Goal: Transaction & Acquisition: Book appointment/travel/reservation

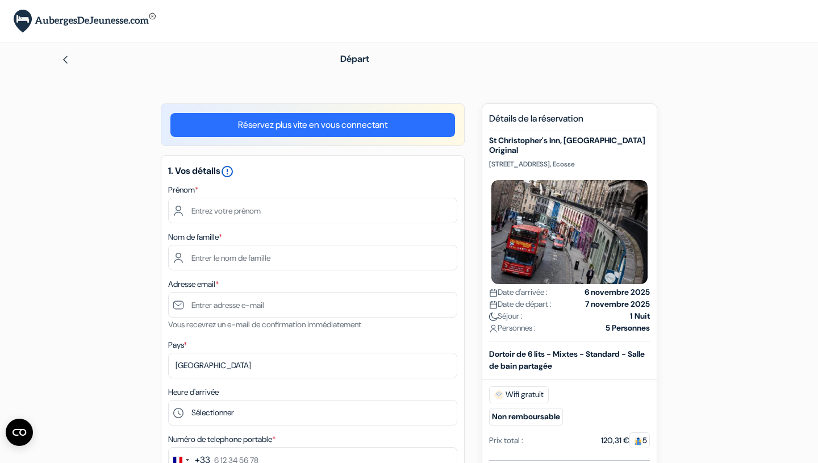
click at [234, 169] on icon "error_outline" at bounding box center [227, 172] width 14 height 14
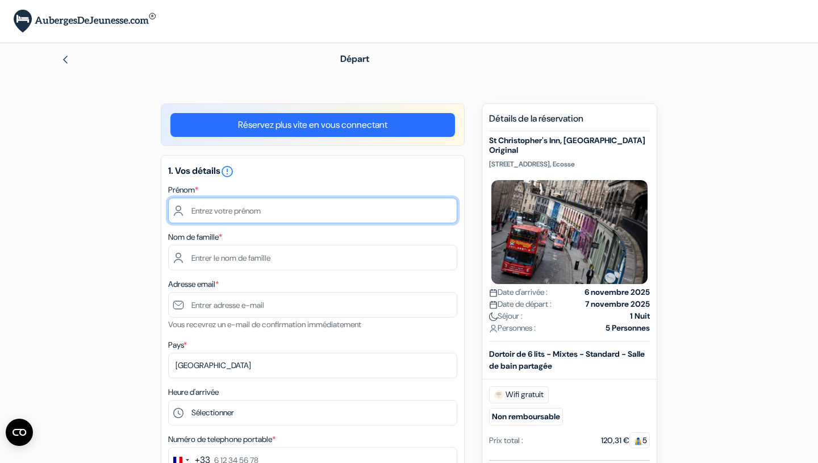
click at [232, 213] on input "text" at bounding box center [312, 211] width 289 height 26
type input "Soraya"
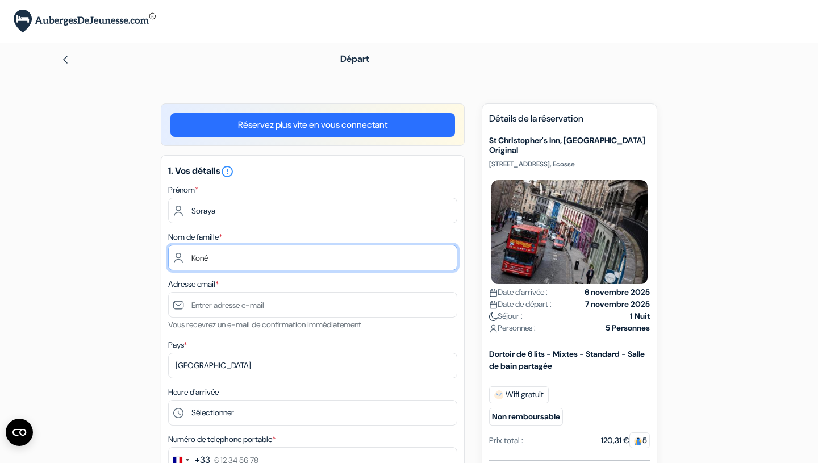
type input "Koné"
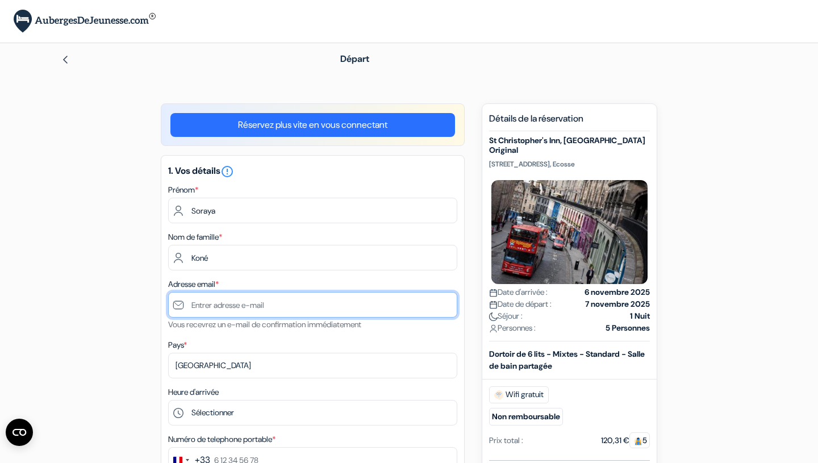
click at [202, 309] on input "text" at bounding box center [312, 305] width 289 height 26
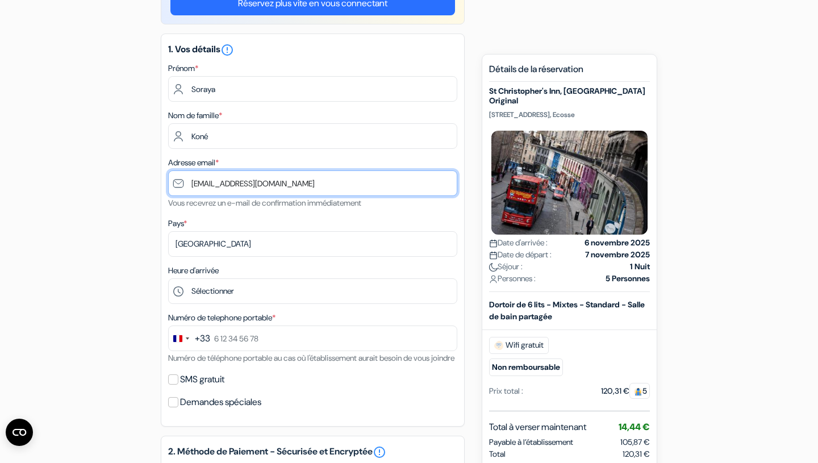
scroll to position [124, 0]
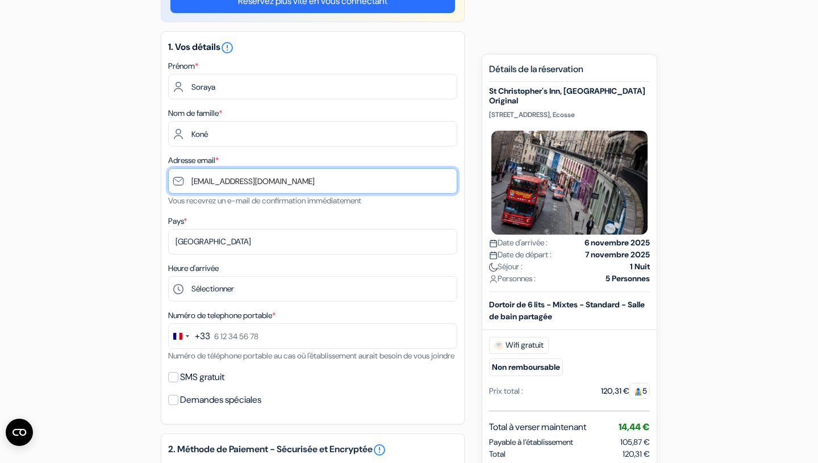
type input "[EMAIL_ADDRESS][DOMAIN_NAME]"
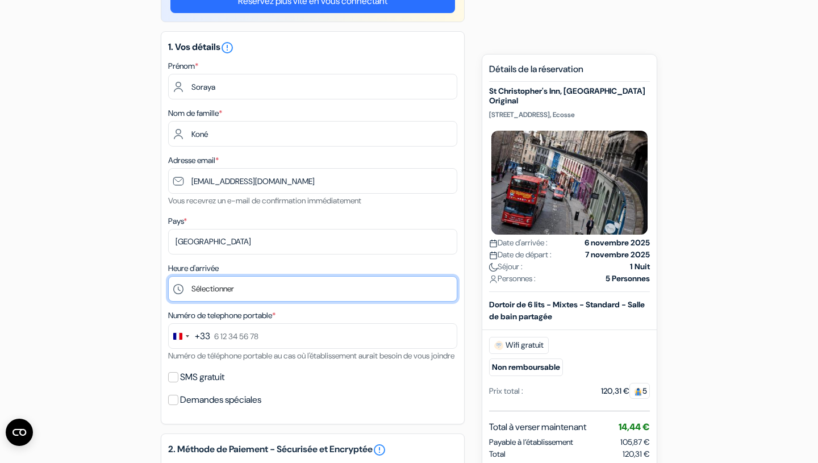
click at [206, 289] on select "Sélectionner 1:00 2:00 3:00 4:00 5:00 6:00 7:00 8:00 9:00 10:00 11:00 12:00 13:…" at bounding box center [312, 289] width 289 height 26
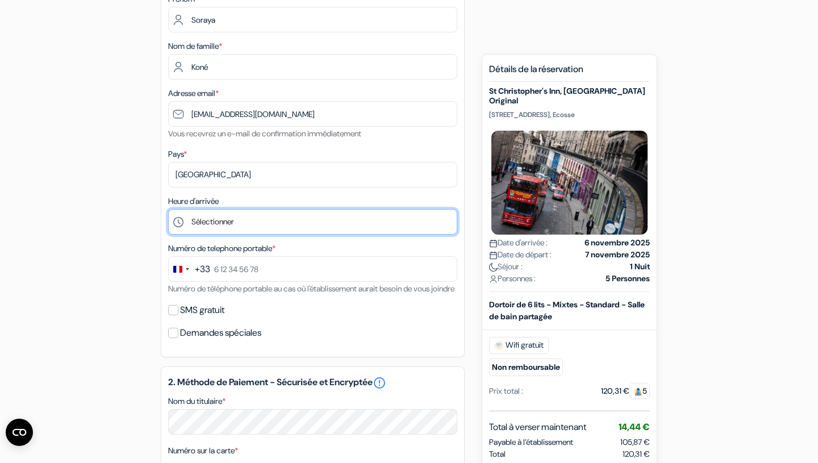
scroll to position [208, 0]
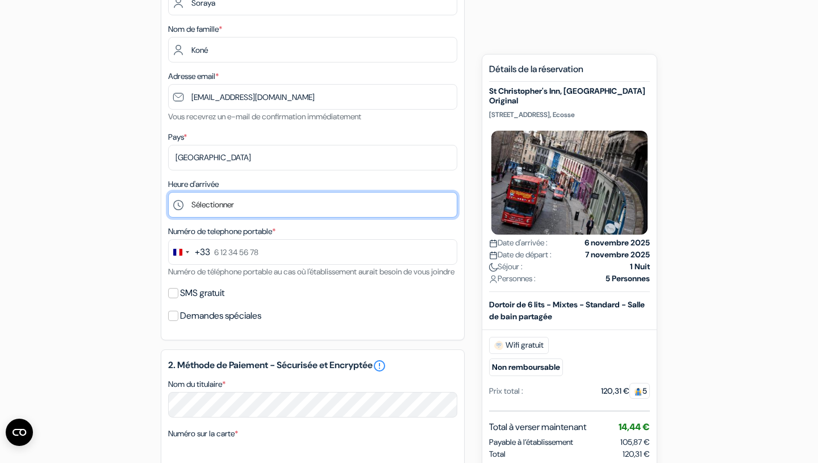
click at [227, 212] on select "Sélectionner 1:00 2:00 3:00 4:00 5:00 6:00 7:00 8:00 9:00 10:00 11:00 12:00 13:…" at bounding box center [312, 205] width 289 height 26
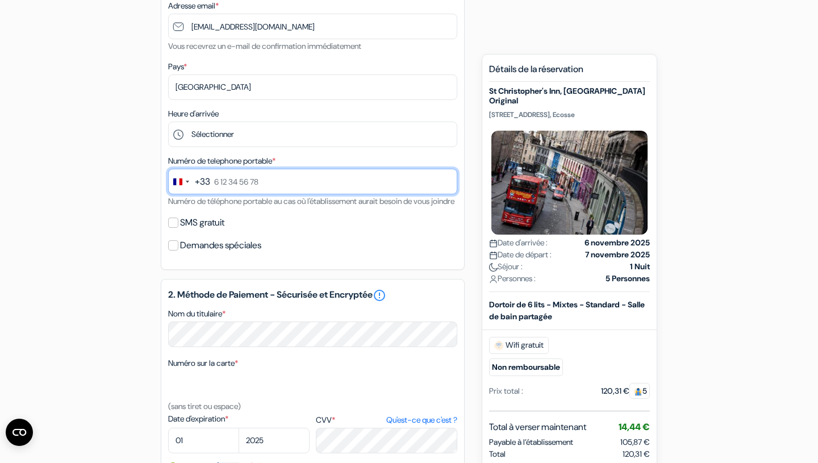
click at [263, 187] on input "text" at bounding box center [312, 182] width 289 height 26
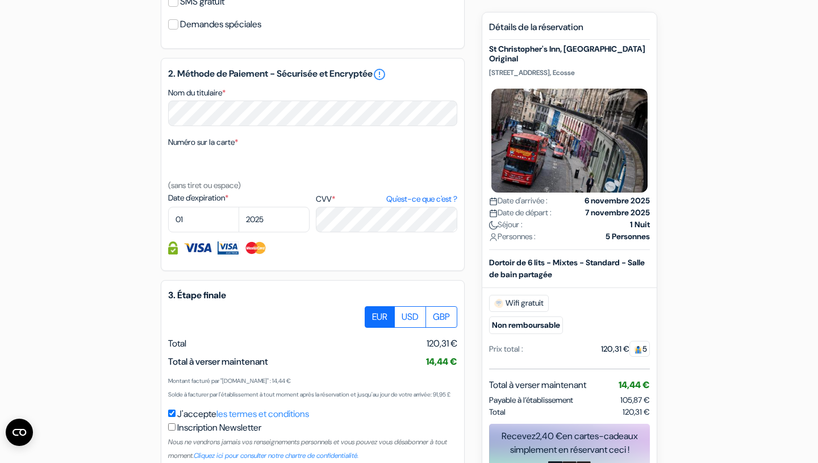
scroll to position [500, 0]
type input "6 16 95 10 95"
click at [192, 232] on select "01 02 03 04 05 06 07 08 09 10 11 12" at bounding box center [203, 219] width 71 height 26
select select "11"
click option "11" at bounding box center [0, 0] width 0 height 0
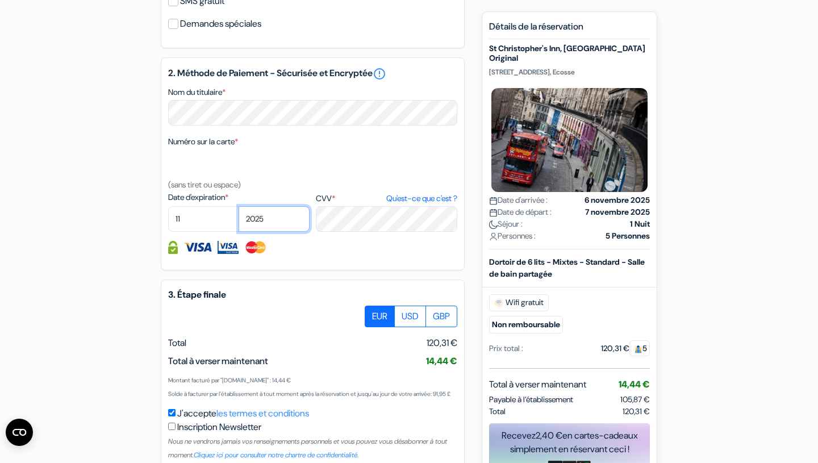
select select "2027"
click option "2027" at bounding box center [0, 0] width 0 height 0
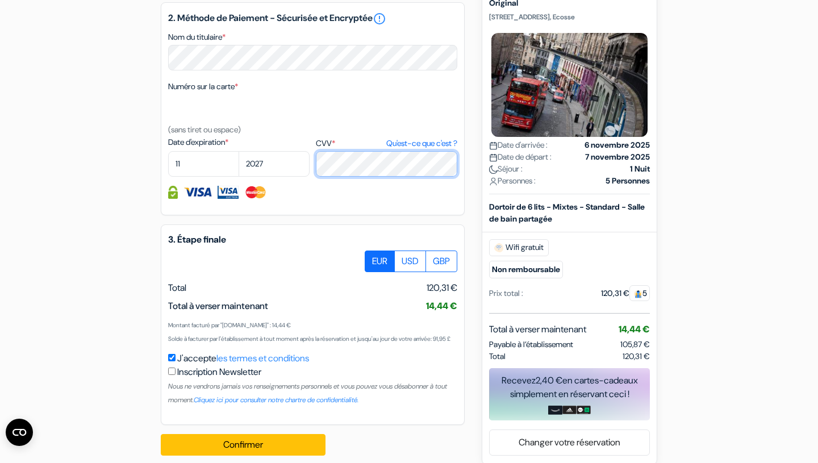
scroll to position [598, 0]
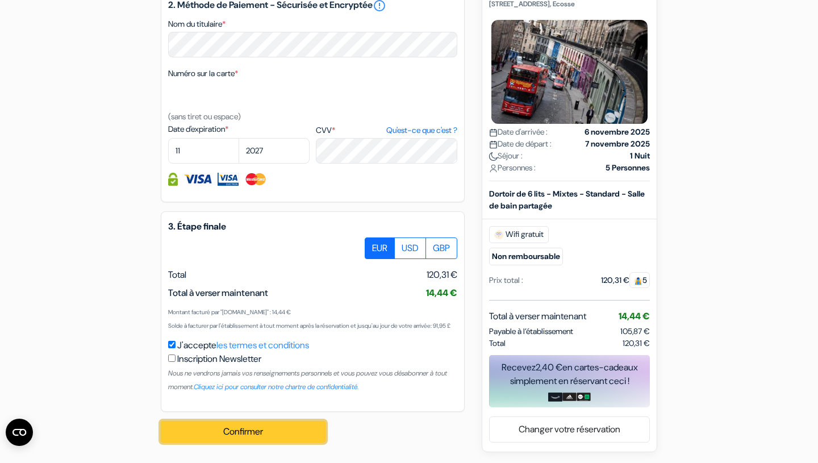
click at [274, 431] on button "Confirmer Loading..." at bounding box center [243, 432] width 165 height 22
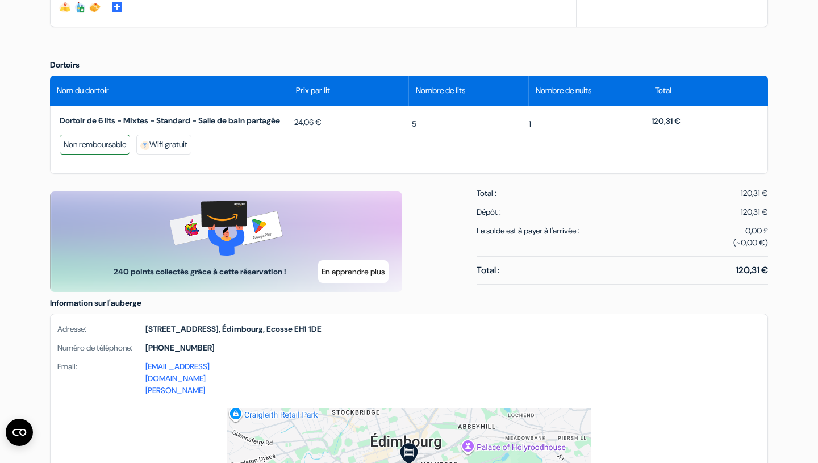
scroll to position [490, 0]
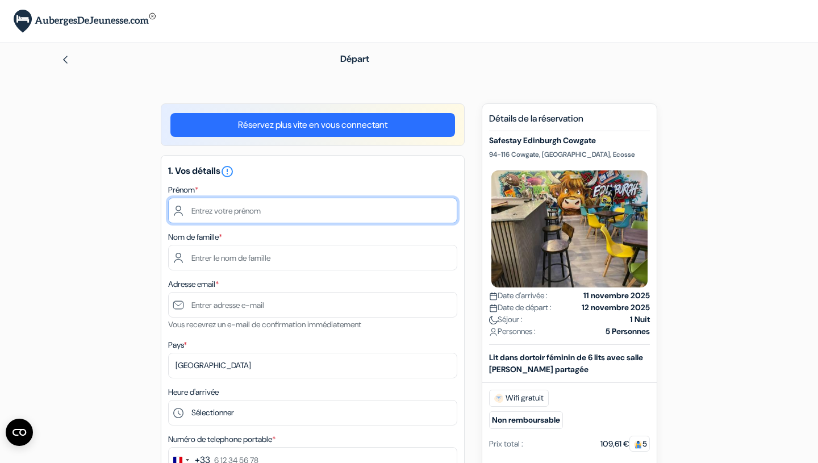
click at [243, 214] on input "text" at bounding box center [312, 211] width 289 height 26
type input "Soraya"
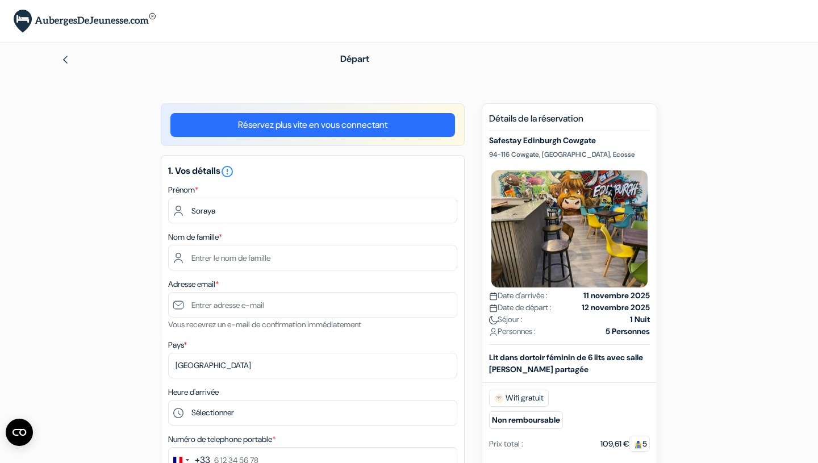
click at [215, 255] on input "text" at bounding box center [312, 258] width 289 height 26
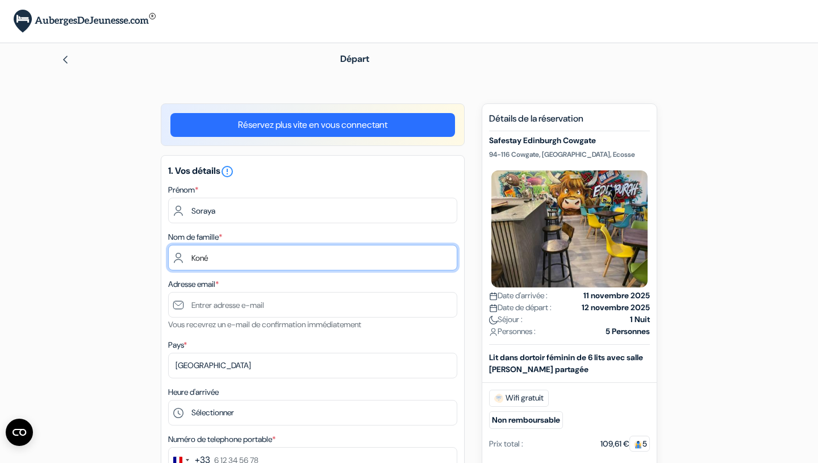
type input "Koné"
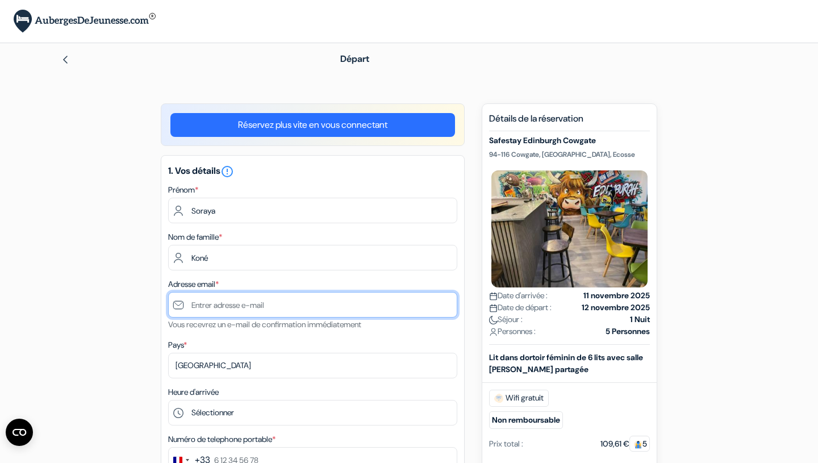
click at [220, 310] on input "text" at bounding box center [312, 305] width 289 height 26
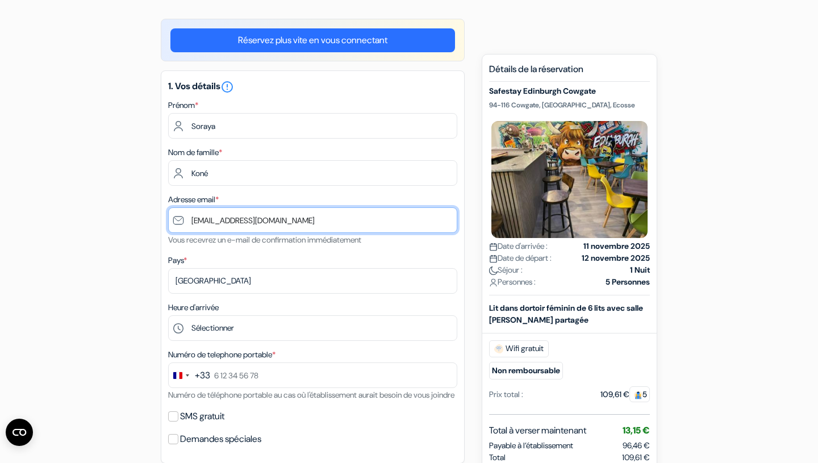
scroll to position [137, 0]
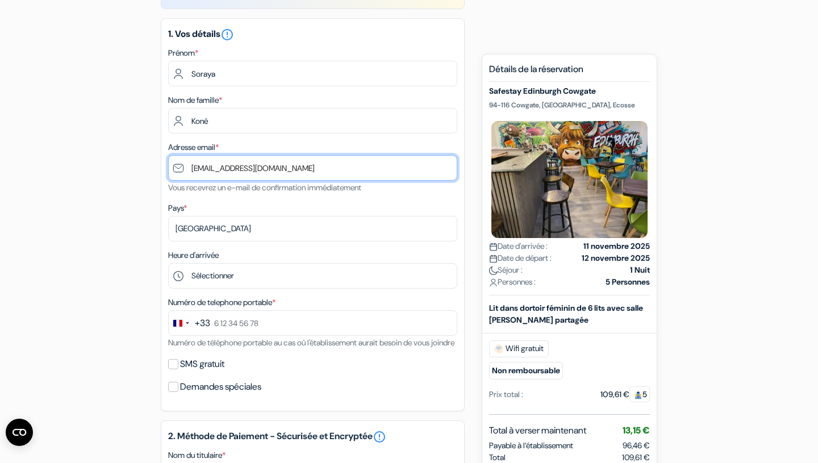
type input "[EMAIL_ADDRESS][DOMAIN_NAME]"
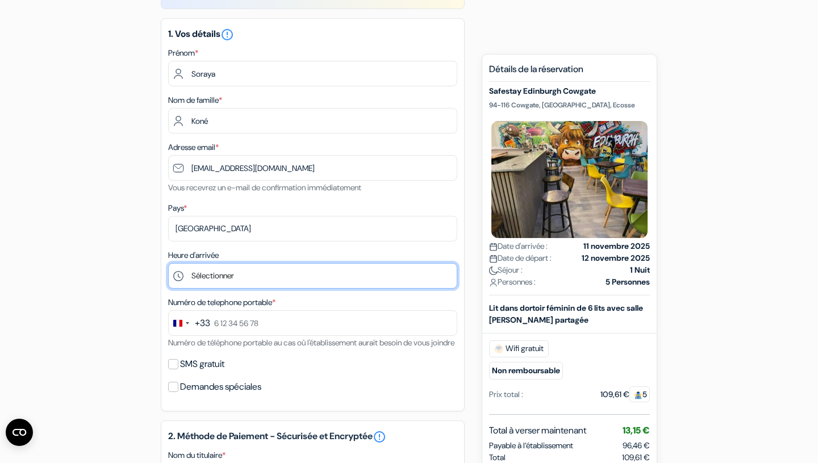
click at [216, 280] on select "Sélectionner 1:00 2:00 3:00 4:00 5:00 6:00 7:00 8:00 9:00 10:00 11:00 12:00 13:…" at bounding box center [312, 276] width 289 height 26
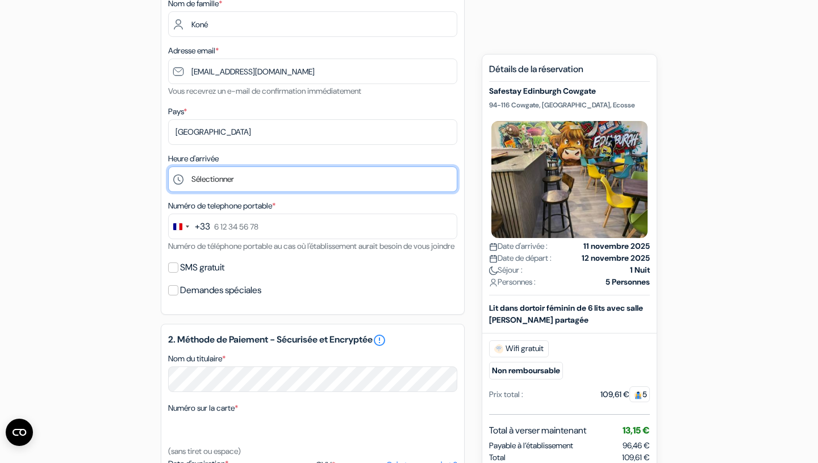
scroll to position [235, 0]
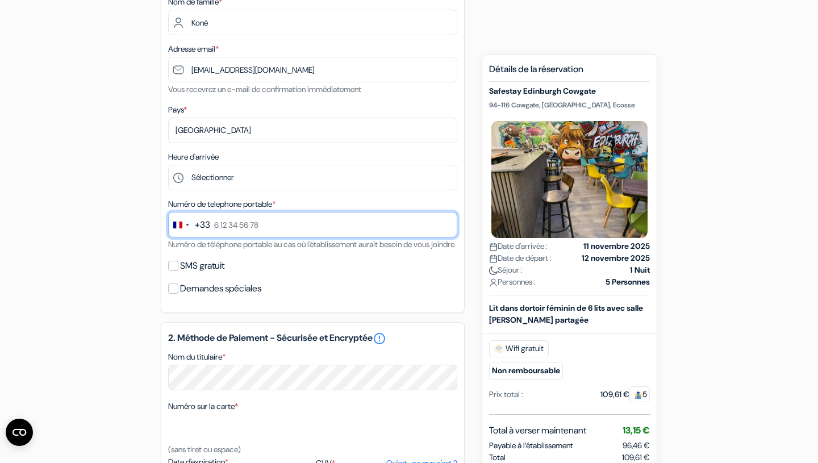
click at [243, 226] on input "text" at bounding box center [312, 225] width 289 height 26
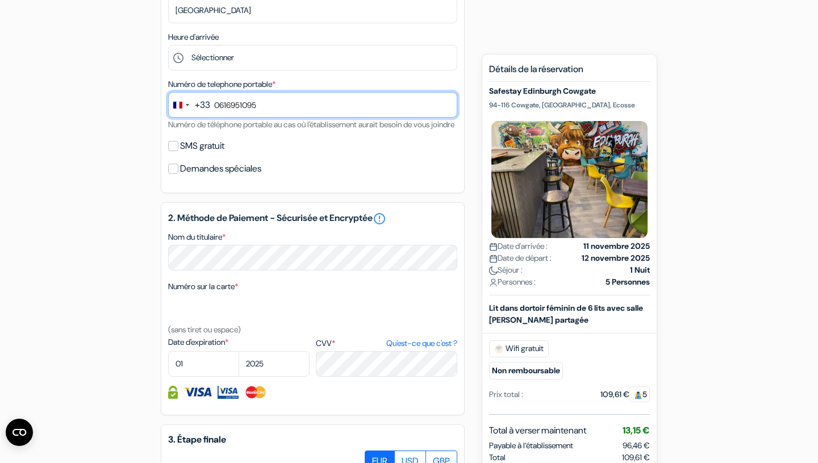
scroll to position [357, 0]
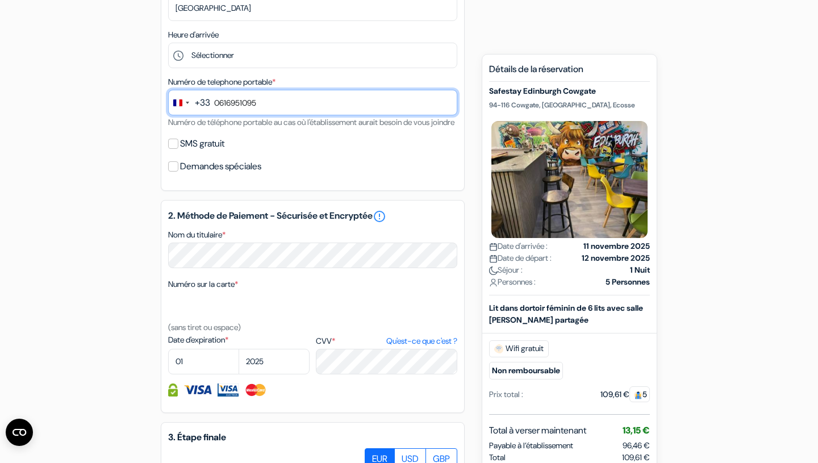
type input "0616951095"
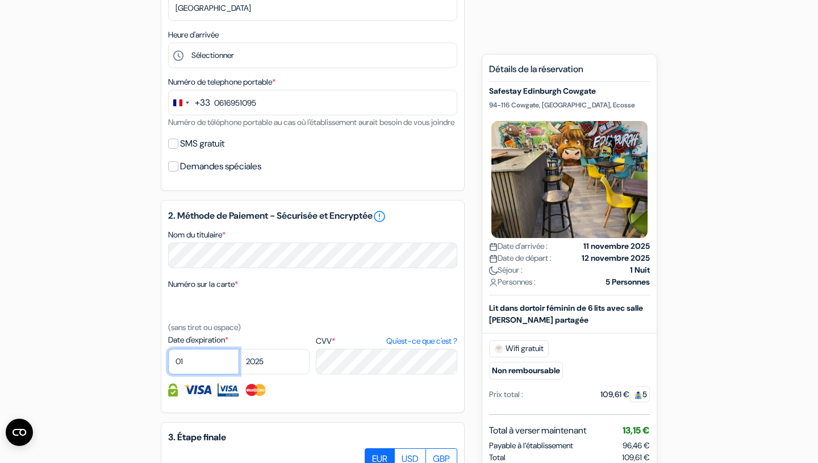
click at [193, 374] on select "01 02 03 04 05 06 07 08 09 10 11 12" at bounding box center [203, 362] width 71 height 26
select select "11"
click option "11" at bounding box center [0, 0] width 0 height 0
click at [260, 374] on select "2025 2026 2027 2028 2029 2030 2031 2032 2033 2034 2035 2036 2037 2038 2039 2040…" at bounding box center [274, 362] width 71 height 26
select select "2027"
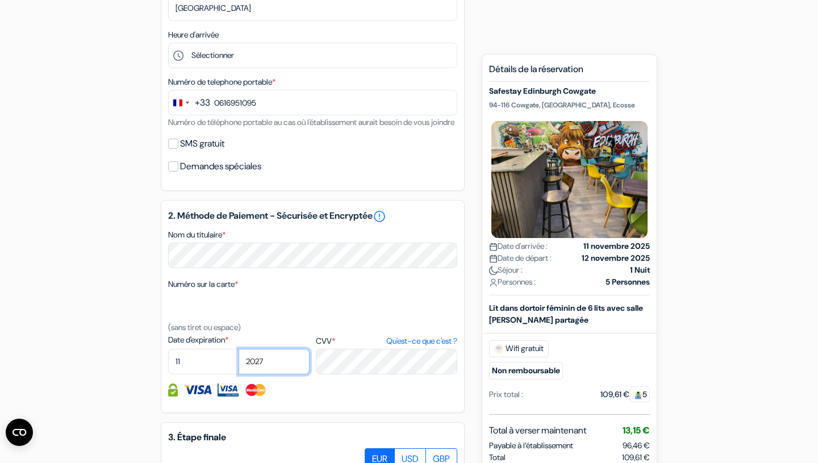
click option "2027" at bounding box center [0, 0] width 0 height 0
click at [123, 294] on div "add_box Safestay Edinburgh Cowgate 94-116 Cowgate, Édimbourg, Ecosse Détails de…" at bounding box center [409, 204] width 750 height 917
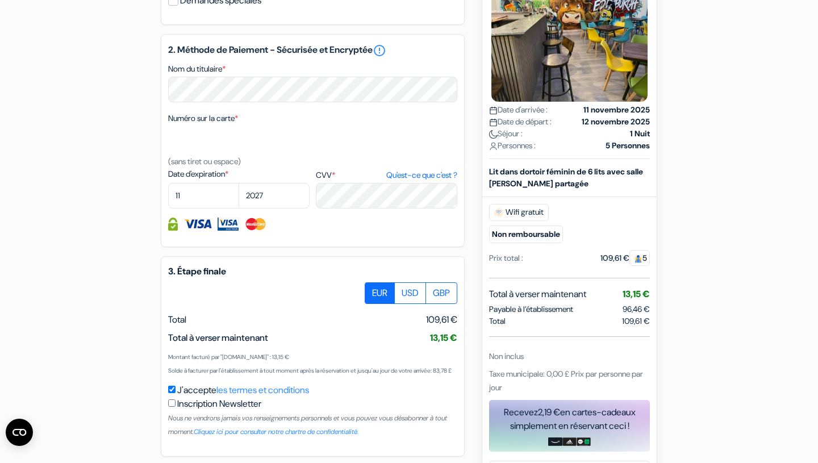
scroll to position [598, 0]
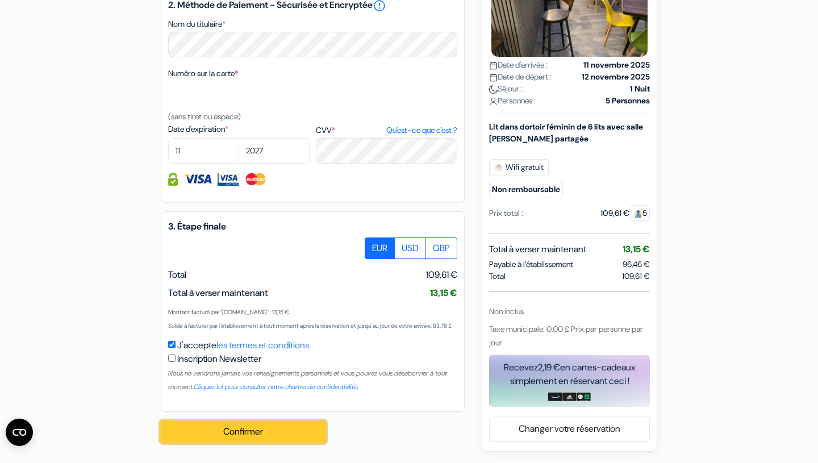
click at [182, 430] on button "Confirmer Loading..." at bounding box center [243, 432] width 165 height 22
